Goal: Task Accomplishment & Management: Manage account settings

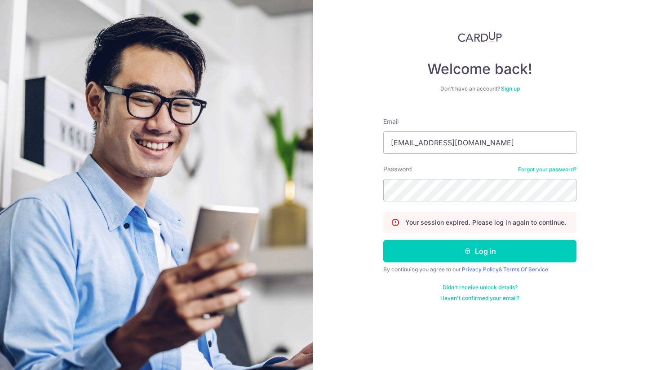
type input "[EMAIL_ADDRESS][DOMAIN_NAME]"
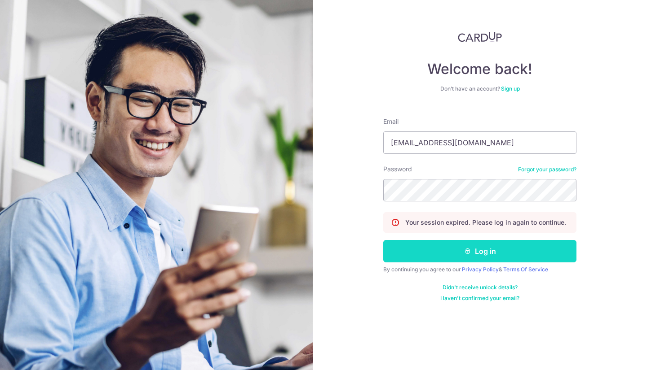
click at [454, 251] on button "Log in" at bounding box center [479, 251] width 193 height 22
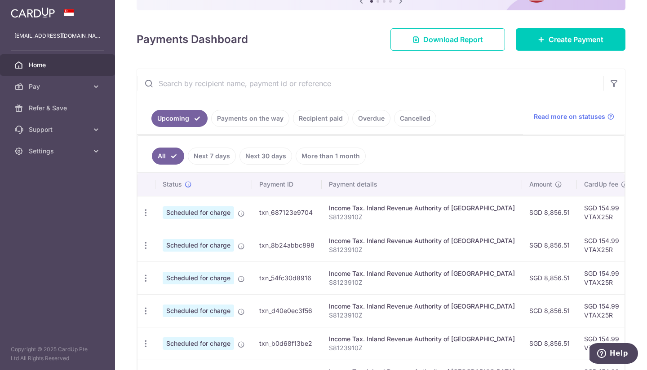
scroll to position [135, 0]
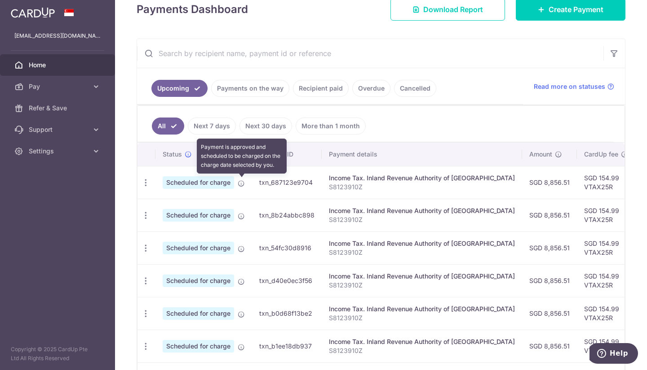
click at [241, 184] on icon at bounding box center [241, 183] width 7 height 7
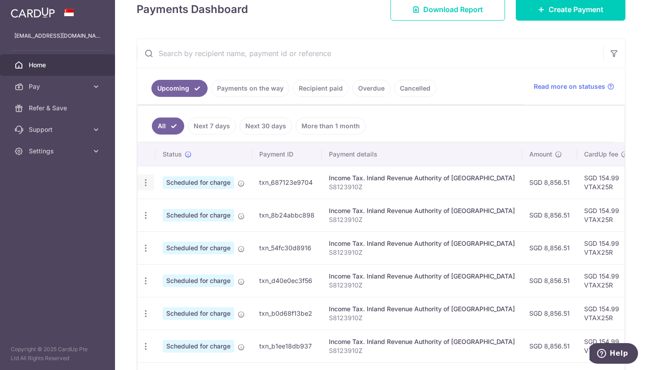
click at [142, 183] on icon "button" at bounding box center [145, 182] width 9 height 9
click at [160, 204] on link "Update payment" at bounding box center [184, 208] width 93 height 22
radio input "true"
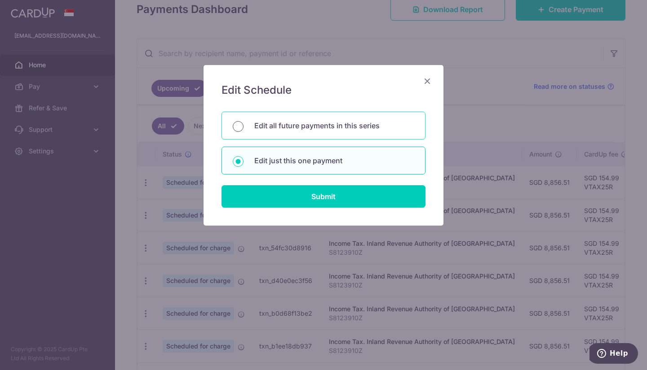
click at [242, 130] on input "Edit all future payments in this series" at bounding box center [238, 126] width 11 height 11
radio input "true"
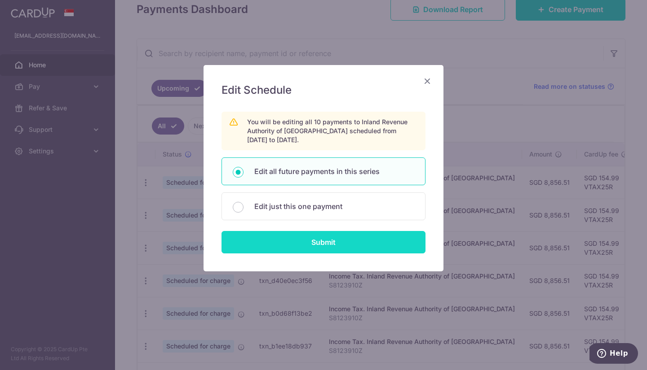
click at [264, 238] on input "Submit" at bounding box center [323, 242] width 204 height 22
radio input "true"
type input "8,856.51"
type input "S8123910Z"
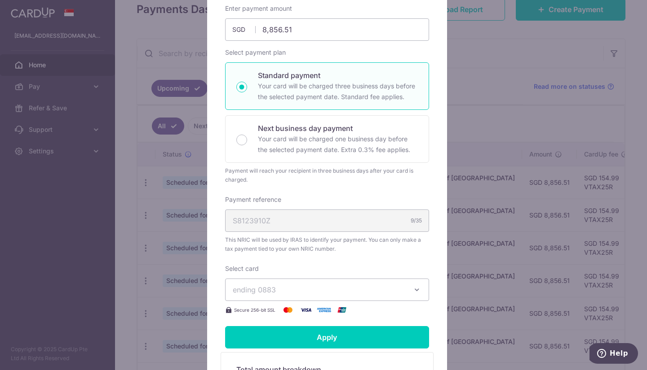
click at [282, 286] on span "ending 0883" at bounding box center [319, 290] width 172 height 11
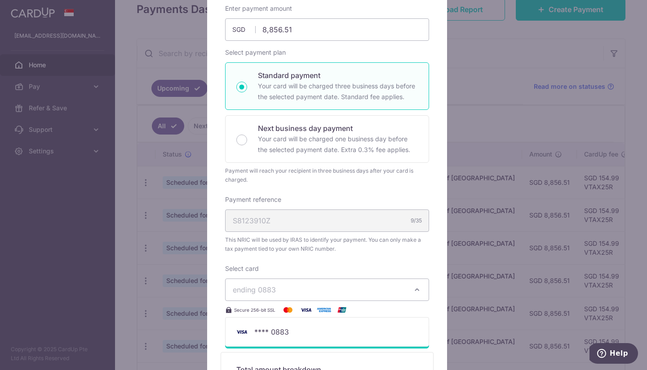
scroll to position [180, 0]
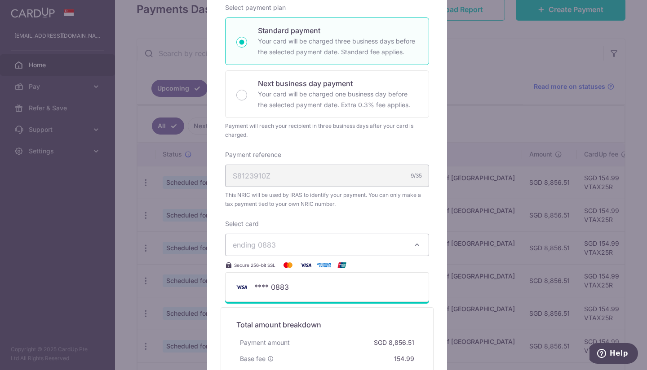
click at [321, 308] on div "Total amount breakdown Payment amount SGD 8,856.51 Base fee 154.99 Processing f…" at bounding box center [326, 358] width 213 height 100
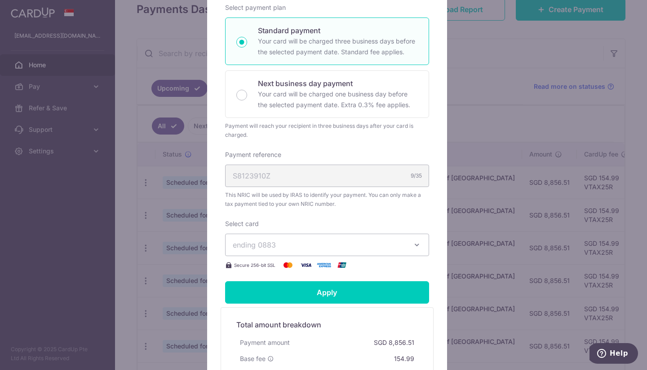
click at [416, 246] on icon "button" at bounding box center [416, 245] width 9 height 9
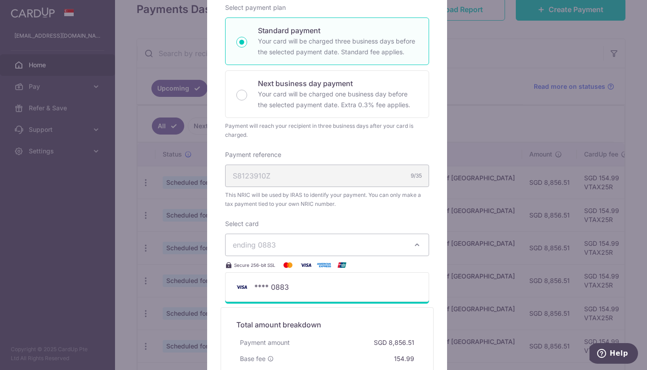
click at [300, 264] on img at bounding box center [306, 265] width 18 height 11
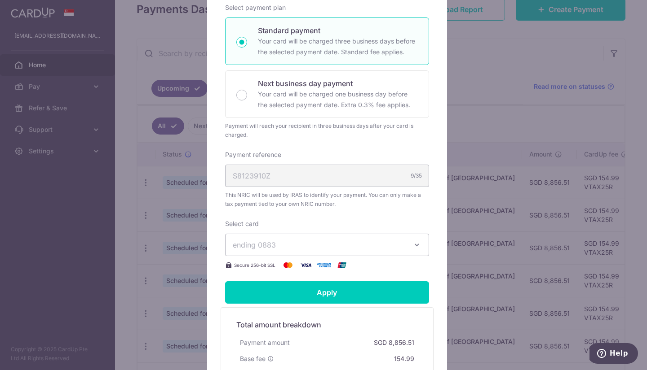
click at [32, 86] on div "Edit payment By clicking apply, you will make changes to all 10 payments to Inl…" at bounding box center [323, 185] width 647 height 370
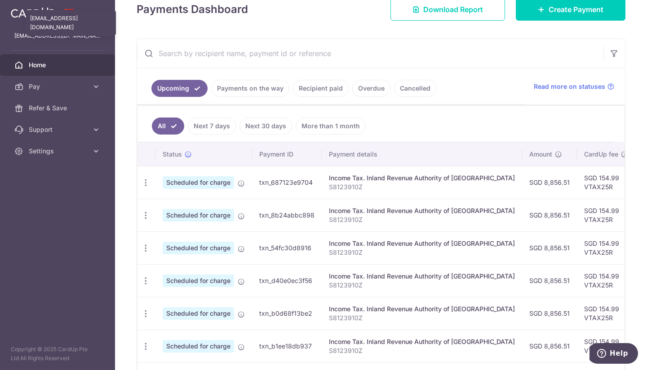
click at [32, 37] on p "[EMAIL_ADDRESS][DOMAIN_NAME]" at bounding box center [57, 35] width 86 height 9
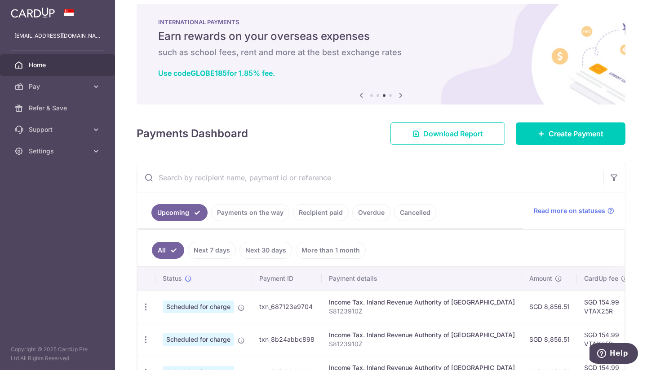
scroll to position [0, 0]
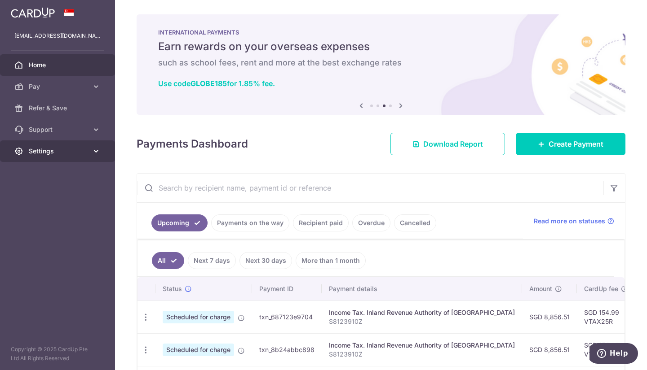
click at [42, 158] on link "Settings" at bounding box center [57, 152] width 115 height 22
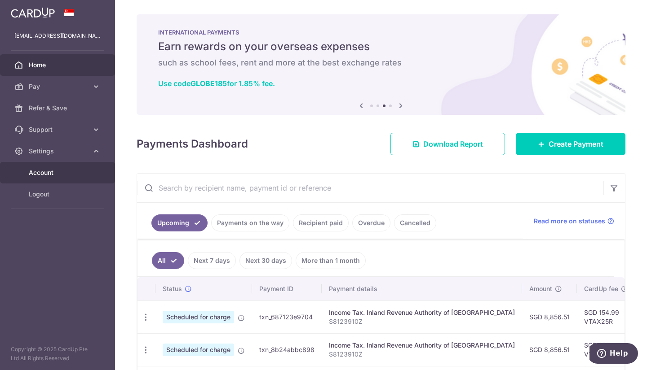
click at [41, 164] on link "Account" at bounding box center [57, 173] width 115 height 22
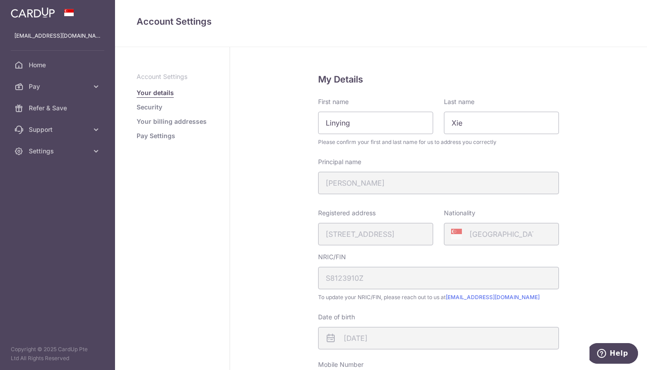
click at [144, 139] on link "Pay Settings" at bounding box center [156, 136] width 39 height 9
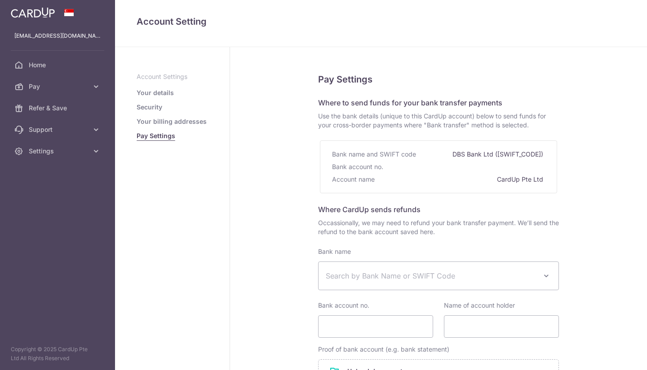
select select
click at [144, 106] on link "Security" at bounding box center [150, 107] width 26 height 9
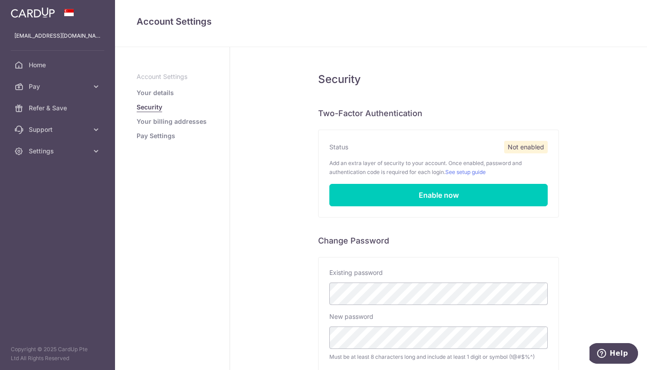
click at [148, 91] on link "Your details" at bounding box center [155, 92] width 37 height 9
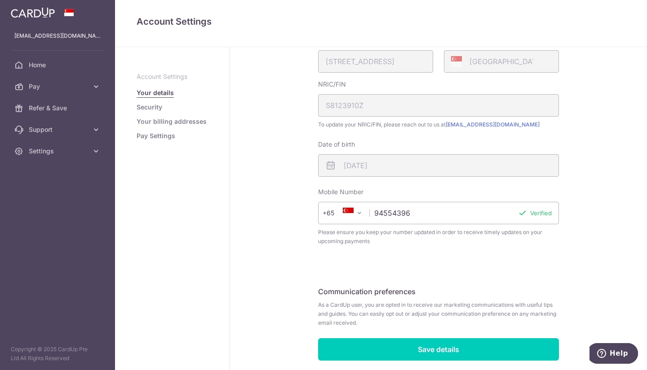
scroll to position [206, 0]
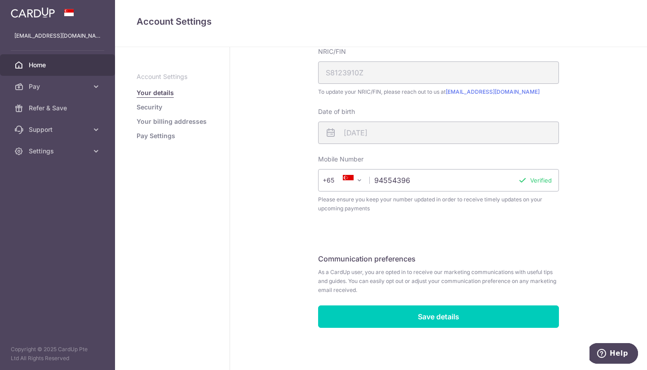
click at [37, 67] on span "Home" at bounding box center [58, 65] width 59 height 9
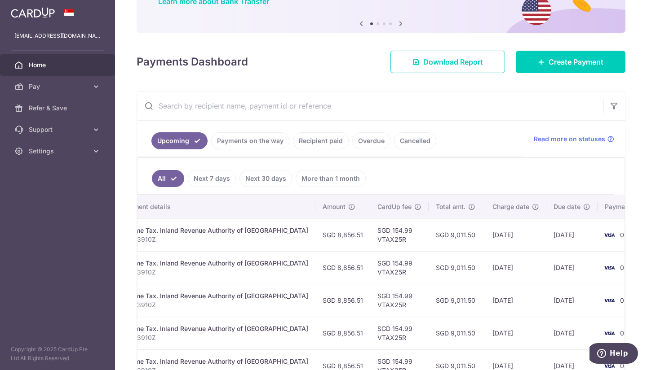
scroll to position [0, 214]
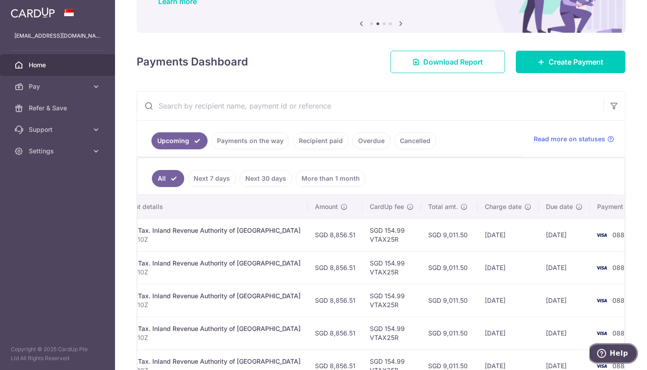
click at [624, 357] on span "Help" at bounding box center [618, 354] width 18 height 8
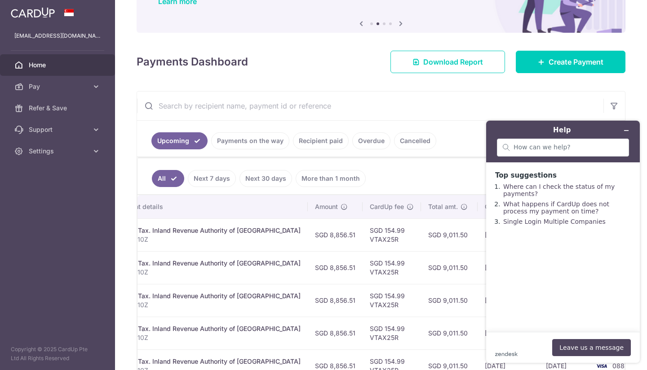
drag, startPoint x: 528, startPoint y: 353, endPoint x: 525, endPoint y: 359, distance: 6.7
click at [525, 359] on footer "zendesk .cls-1{fill:#03363d;} Leave us a message" at bounding box center [563, 347] width 154 height 31
click at [539, 189] on link "Where can I check the status of my payments?" at bounding box center [558, 190] width 111 height 14
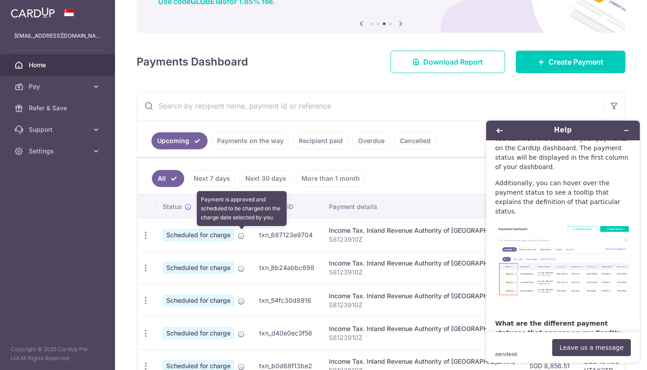
click at [238, 235] on icon at bounding box center [241, 236] width 7 height 7
click at [242, 235] on icon at bounding box center [241, 236] width 7 height 7
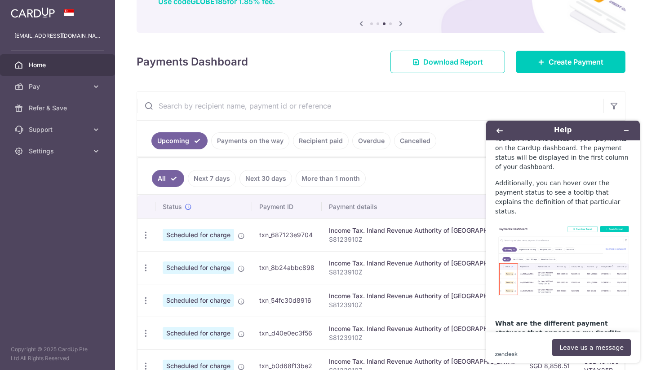
click at [513, 346] on div "zendesk .cls-1{fill:#03363d;} Leave us a message" at bounding box center [563, 347] width 136 height 17
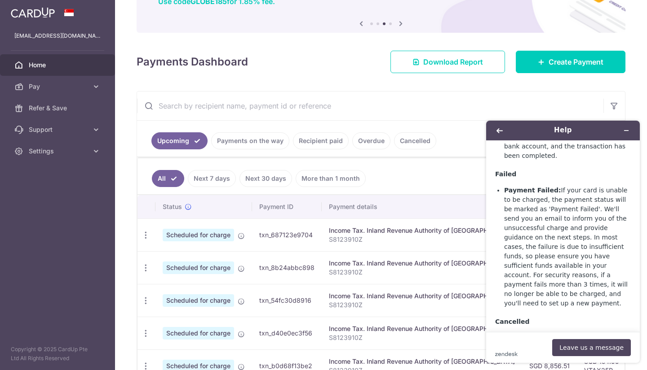
scroll to position [687, 0]
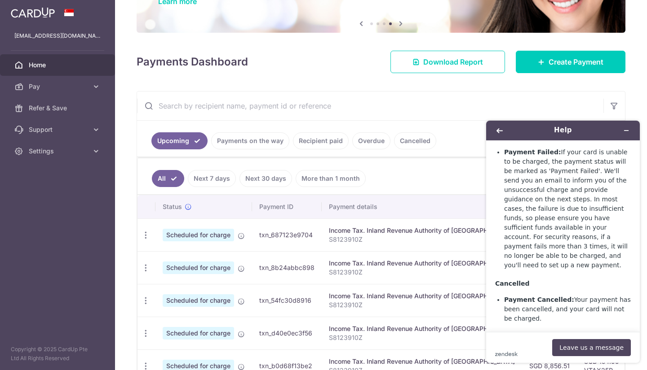
click at [521, 339] on footer "zendesk .cls-1{fill:#03363d;} Leave us a message" at bounding box center [563, 347] width 154 height 31
click at [630, 127] on button "Minimise widget" at bounding box center [626, 130] width 14 height 13
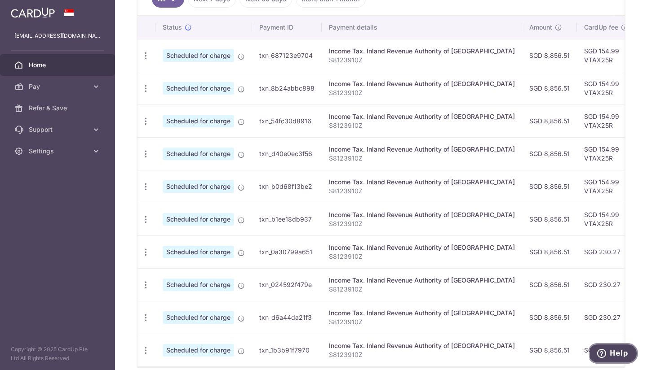
scroll to position [307, 0]
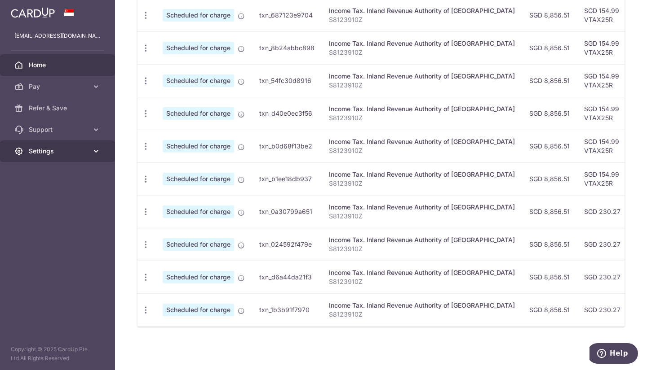
click at [65, 155] on span "Settings" at bounding box center [58, 151] width 59 height 9
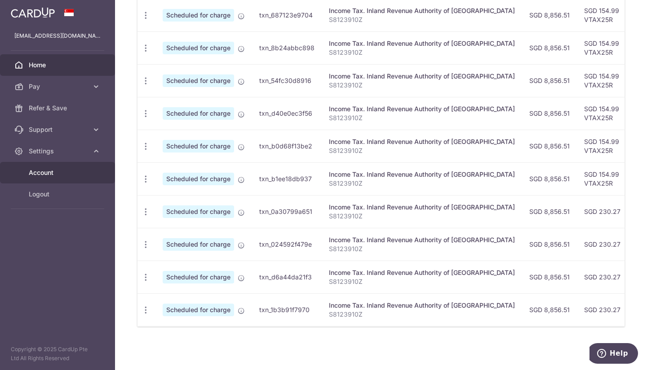
click at [52, 169] on span "Account" at bounding box center [58, 172] width 59 height 9
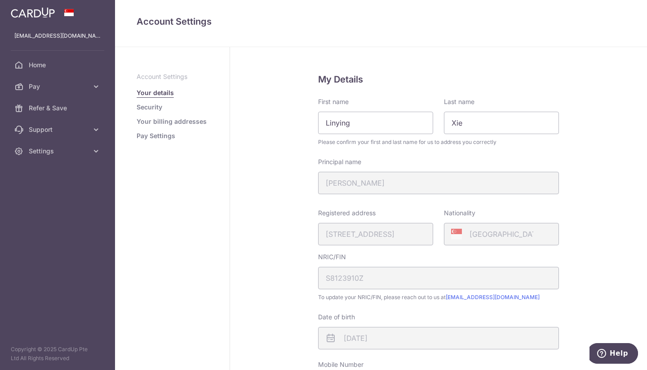
click at [144, 136] on link "Pay Settings" at bounding box center [156, 136] width 39 height 9
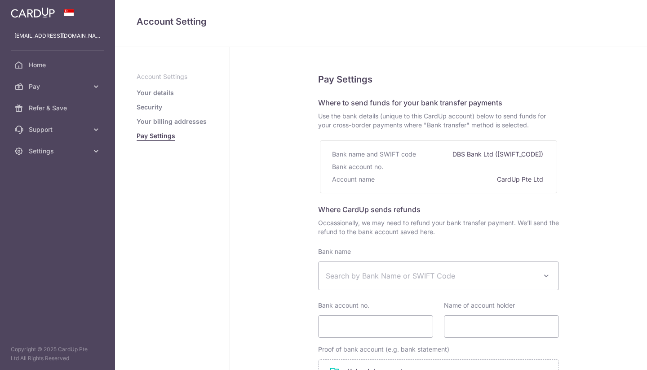
select select
click at [162, 106] on link "Security" at bounding box center [150, 107] width 26 height 9
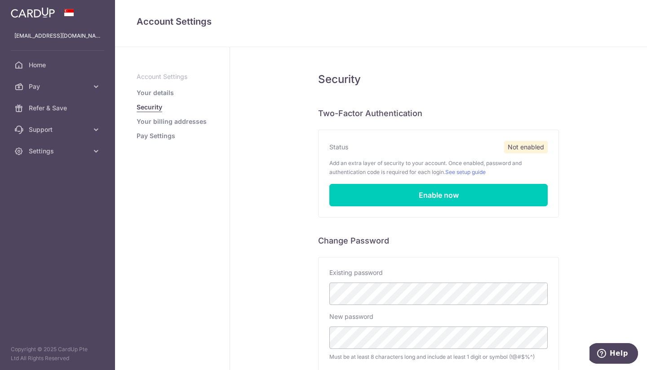
click at [162, 97] on ul "Account Settings Your details Security Your billing addresses Pay Settings" at bounding box center [172, 106] width 71 height 68
click at [160, 88] on ul "Account Settings Your details Security Your billing addresses Pay Settings" at bounding box center [172, 106] width 71 height 68
click at [159, 88] on link "Your details" at bounding box center [155, 92] width 37 height 9
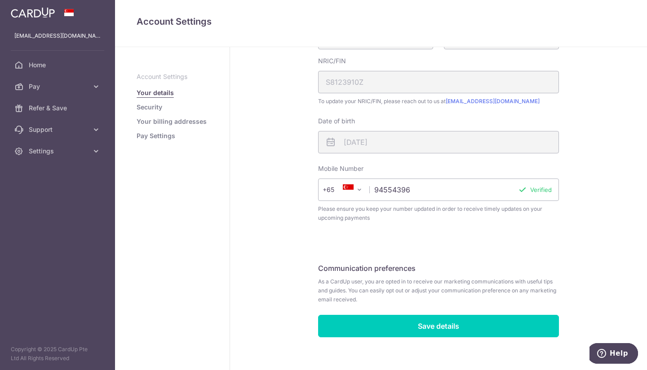
scroll to position [206, 0]
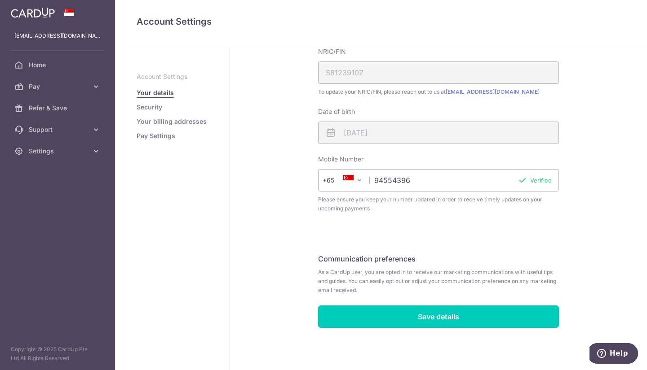
click at [187, 116] on ul "Account Settings Your details Security Your billing addresses Pay Settings" at bounding box center [172, 106] width 71 height 68
click at [184, 119] on link "Your billing addresses" at bounding box center [172, 121] width 70 height 9
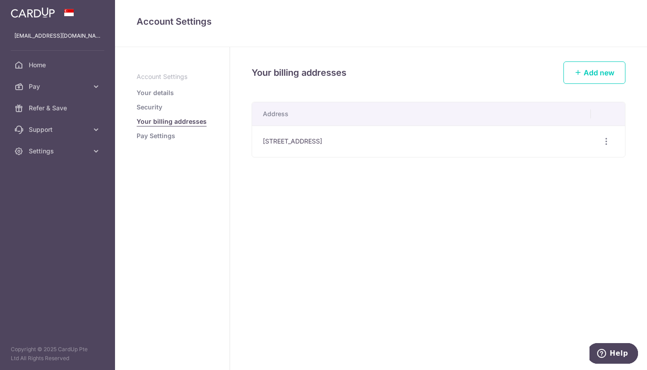
click at [128, 103] on aside "Account Settings Your details Security Your billing addresses Pay Settings" at bounding box center [172, 208] width 115 height 323
click at [160, 90] on link "Your details" at bounding box center [155, 92] width 37 height 9
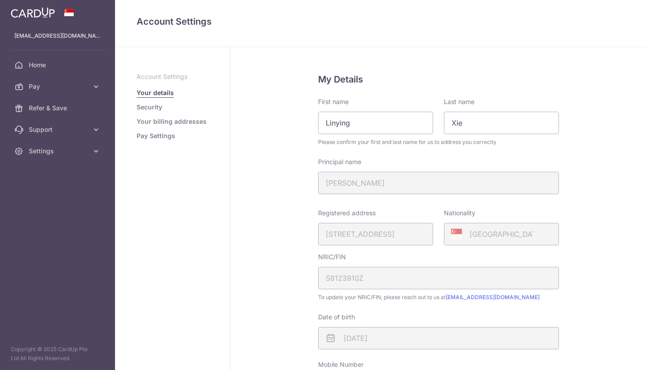
click at [73, 92] on link "Pay" at bounding box center [57, 87] width 115 height 22
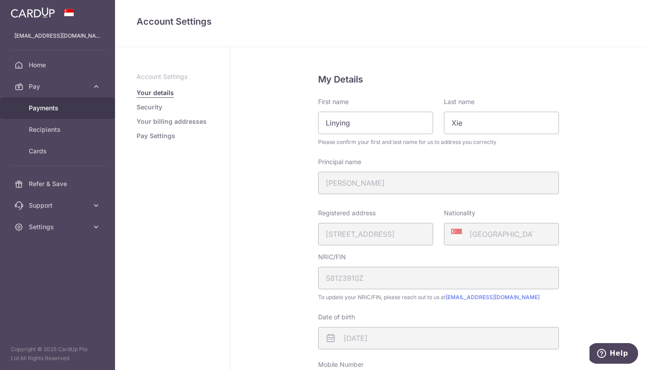
click at [66, 106] on span "Payments" at bounding box center [58, 108] width 59 height 9
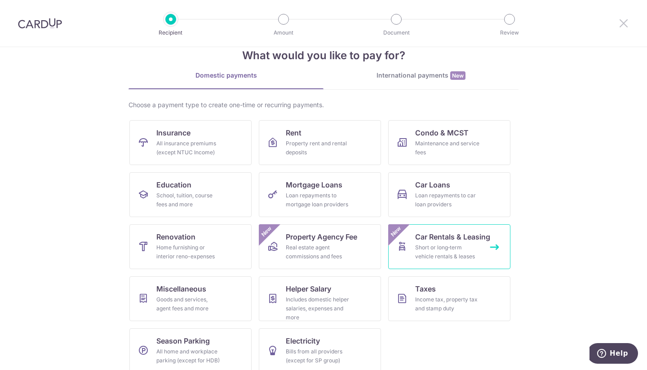
scroll to position [31, 0]
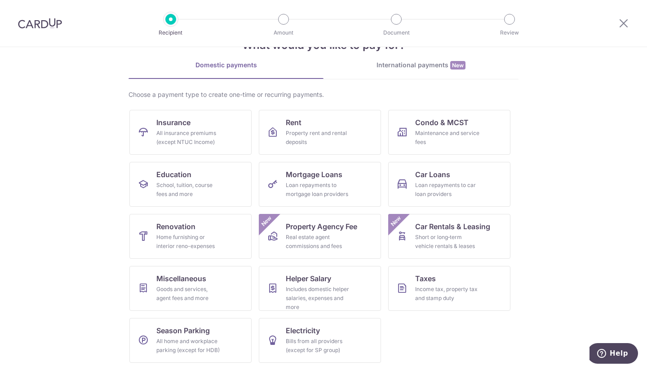
click at [33, 26] on img at bounding box center [40, 23] width 44 height 11
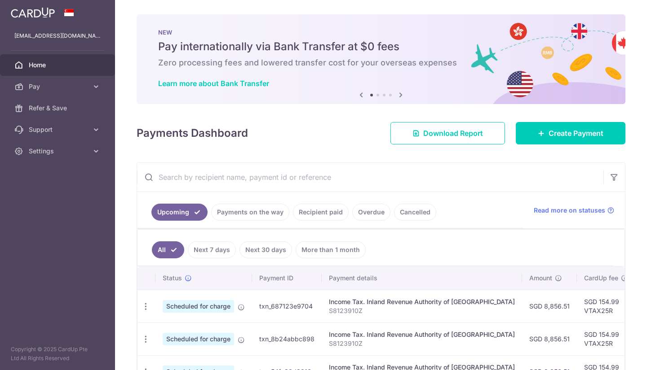
click at [621, 24] on div "× Pause Schedule Pause all future payments in this series Pause just this one p…" at bounding box center [381, 185] width 532 height 370
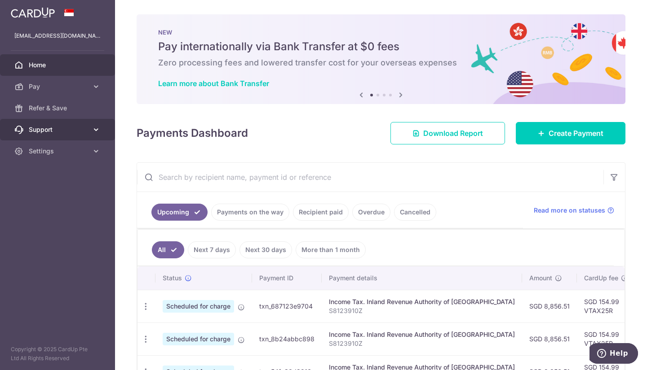
click at [41, 129] on span "Support" at bounding box center [58, 129] width 59 height 9
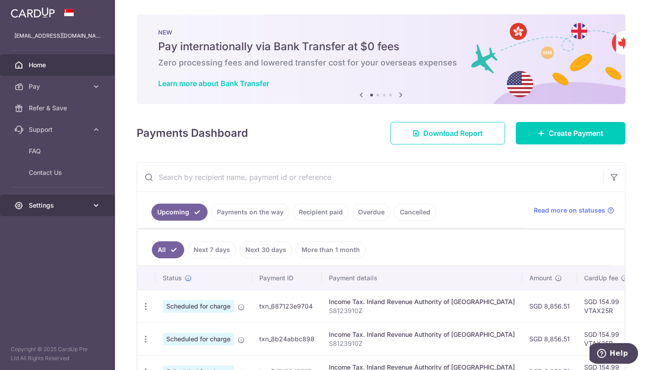
click at [42, 205] on span "Settings" at bounding box center [58, 205] width 59 height 9
click at [544, 208] on span "Read more on statuses" at bounding box center [568, 210] width 71 height 9
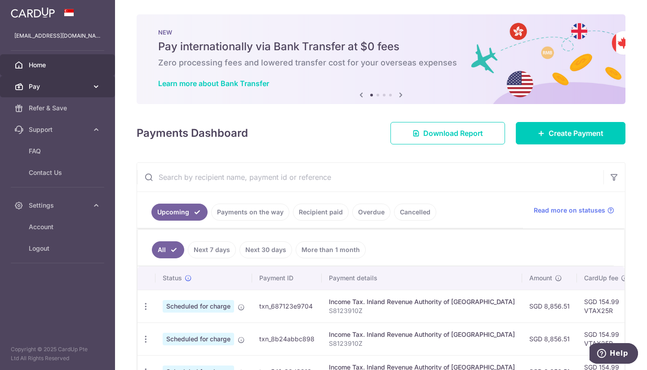
click at [92, 83] on icon at bounding box center [96, 86] width 9 height 9
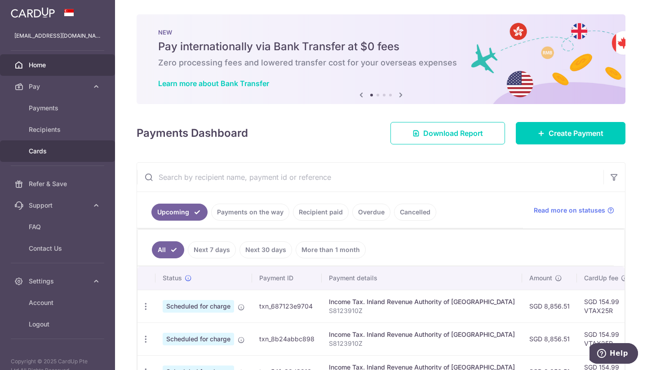
click at [54, 162] on link "Cards" at bounding box center [57, 152] width 115 height 22
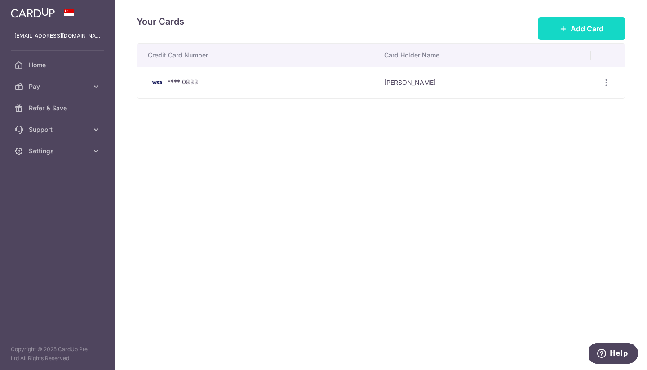
click at [560, 29] on icon at bounding box center [563, 28] width 7 height 7
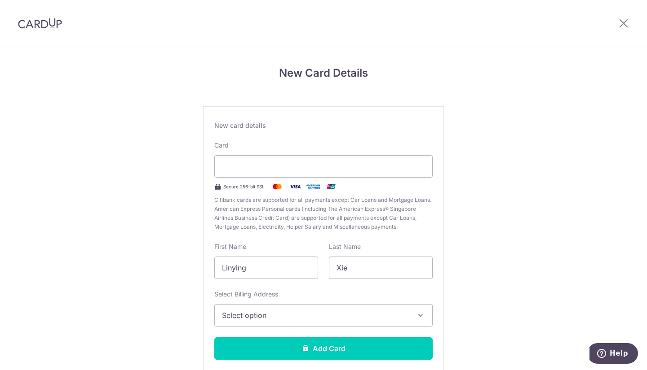
click at [238, 201] on span "Citibank cards are supported for all payments except Car Loans and Mortgage Loa…" at bounding box center [323, 214] width 218 height 36
drag, startPoint x: 265, startPoint y: 272, endPoint x: 201, endPoint y: 278, distance: 64.5
click at [203, 278] on div "New card details Card Secure 256-bit SSL Citibank cards are supported for all p…" at bounding box center [323, 244] width 241 height 276
type input "Y"
type input "[PERSON_NAME]"
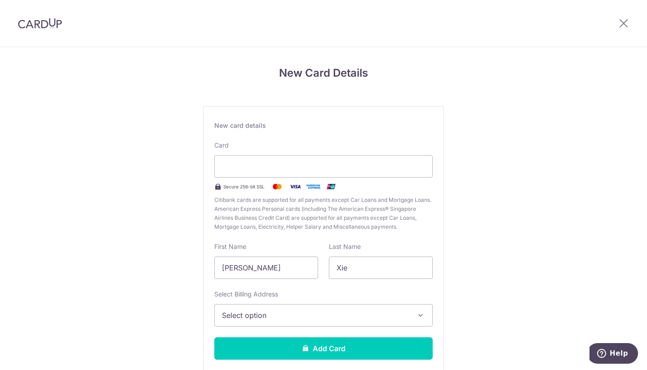
click at [261, 309] on button "Select option" at bounding box center [323, 315] width 218 height 22
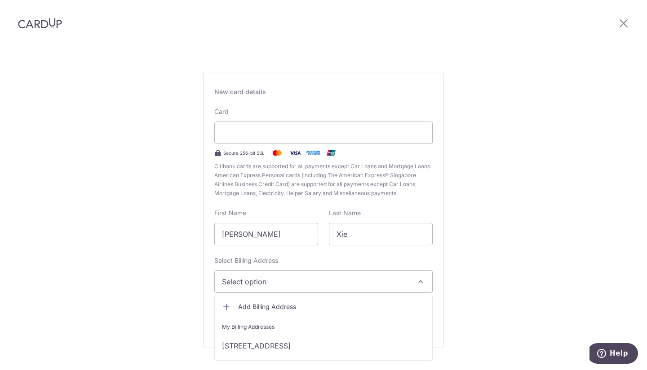
scroll to position [45, 0]
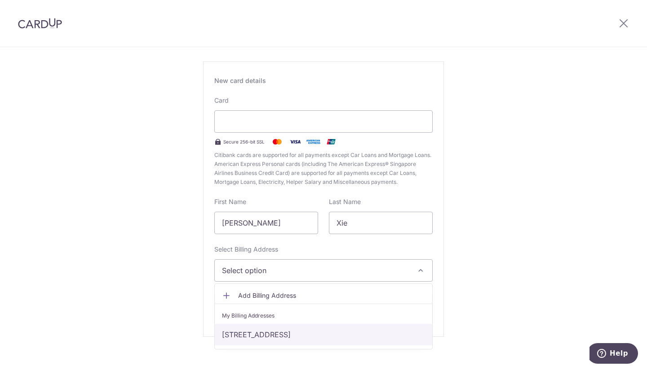
click at [256, 328] on link "[STREET_ADDRESS]" at bounding box center [323, 335] width 217 height 22
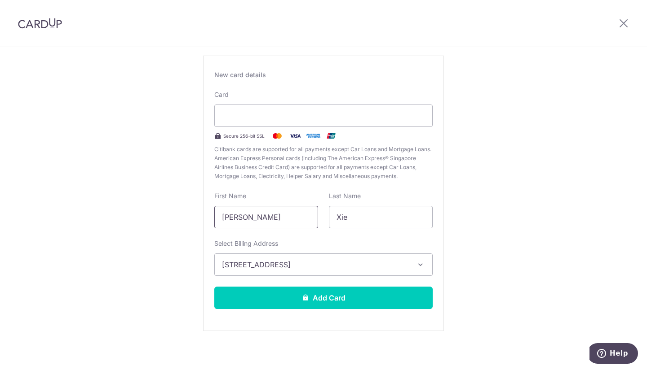
scroll to position [54, 0]
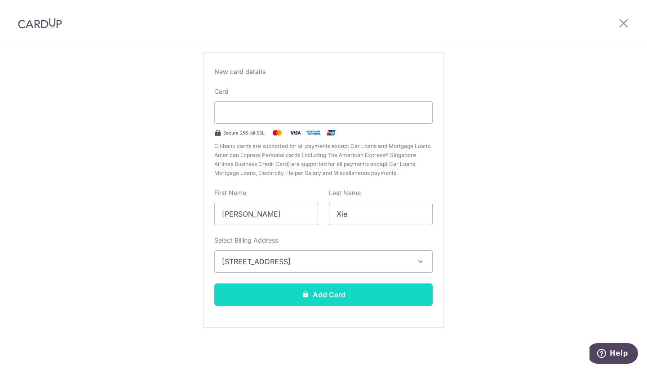
click at [335, 292] on button "Add Card" at bounding box center [323, 295] width 218 height 22
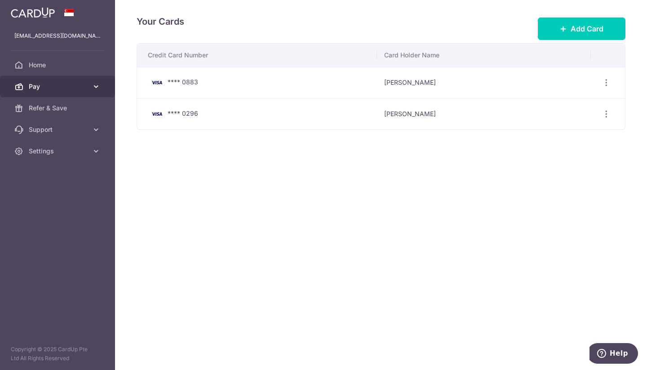
click at [71, 91] on span "Pay" at bounding box center [58, 86] width 59 height 9
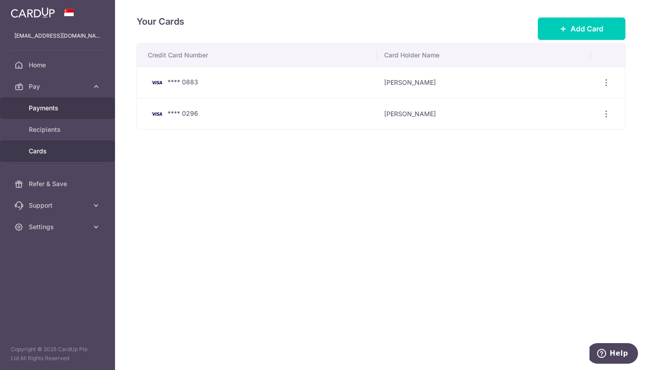
click at [64, 104] on span "Payments" at bounding box center [58, 108] width 59 height 9
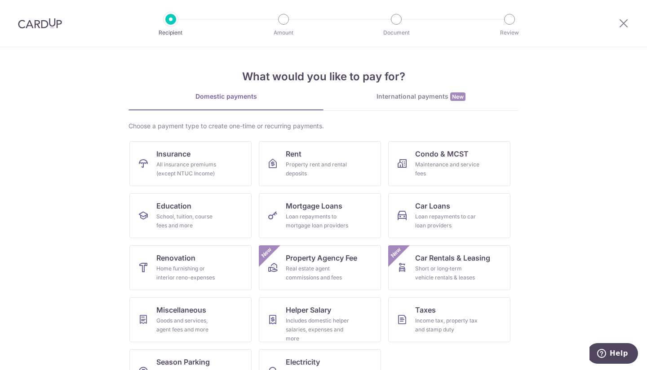
click at [624, 31] on div at bounding box center [623, 23] width 47 height 47
click at [629, 20] on div at bounding box center [623, 23] width 47 height 47
click at [625, 23] on icon at bounding box center [623, 23] width 11 height 11
